Goal: Find specific fact: Find specific fact

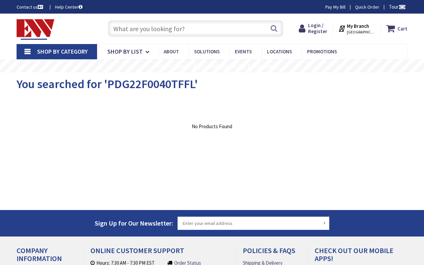
type input "[GEOGRAPHIC_DATA], [GEOGRAPHIC_DATA]"
